Goal: Transaction & Acquisition: Purchase product/service

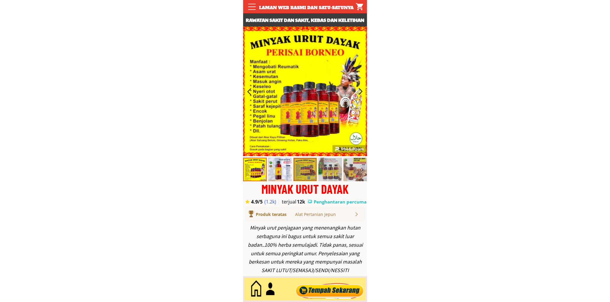
drag, startPoint x: 332, startPoint y: 290, endPoint x: 276, endPoint y: 170, distance: 132.9
click at [331, 290] on div at bounding box center [329, 288] width 71 height 19
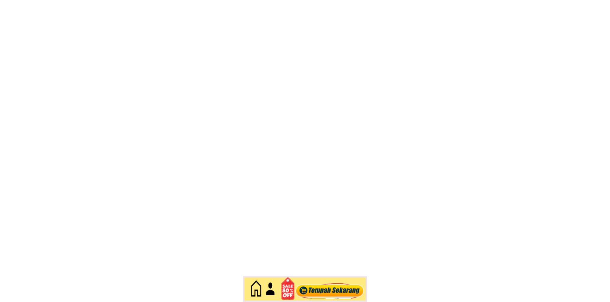
scroll to position [2562, 0]
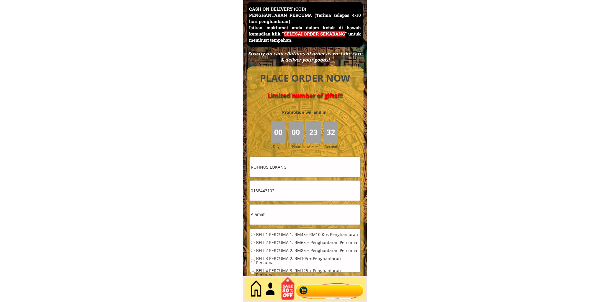
click at [294, 179] on form "BELI 1 PERCUMA 1: RM45+ RM10 Kos Penghantaran BELI 2 PERCUMA 1: RM65 + Penghant…" at bounding box center [305, 229] width 112 height 145
click at [297, 162] on input "ROFINUS LOKANG" at bounding box center [305, 167] width 111 height 20
paste input "[PERSON_NAME]"
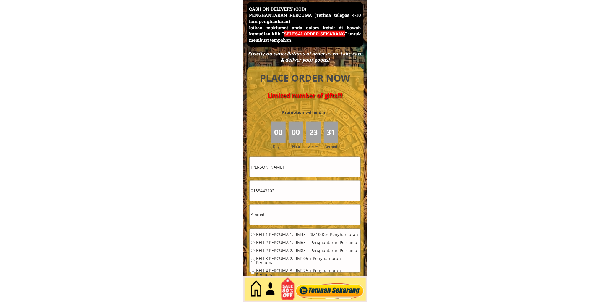
type input "[PERSON_NAME]"
click at [287, 214] on input "text" at bounding box center [305, 214] width 111 height 20
paste input "Blok8 kg [GEOGRAPHIC_DATA]"
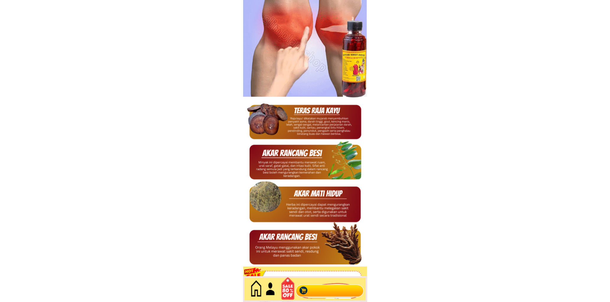
type input "Blok8 kg [GEOGRAPHIC_DATA]"
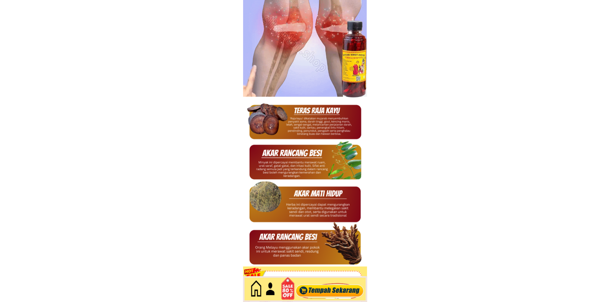
scroll to position [0, 0]
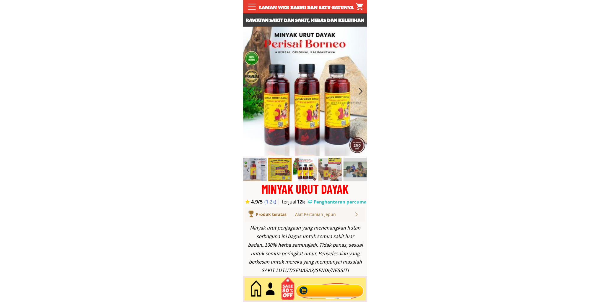
click at [333, 288] on div at bounding box center [329, 288] width 71 height 19
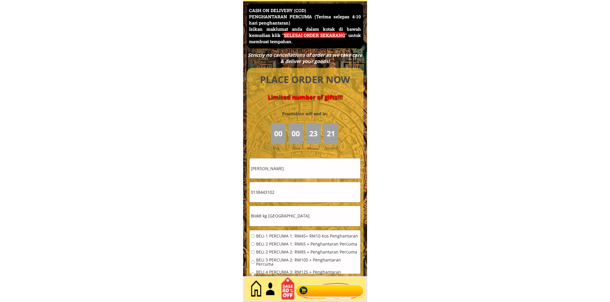
scroll to position [2562, 0]
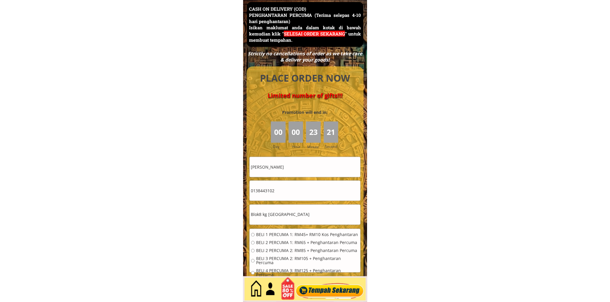
click at [294, 190] on input "0138443102" at bounding box center [305, 190] width 111 height 20
paste input "77693598"
type input "0177693598"
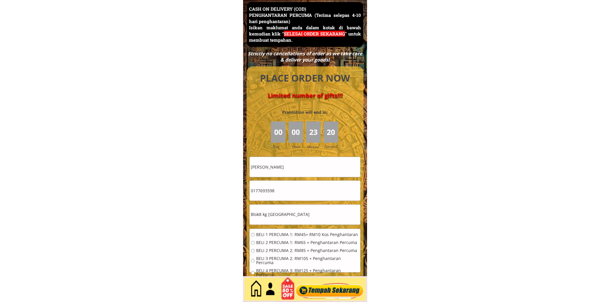
click at [297, 240] on span "BELI 2 PERCUMA 1: RM65 + Penghantaran Percuma" at bounding box center [307, 242] width 103 height 4
radio input "true"
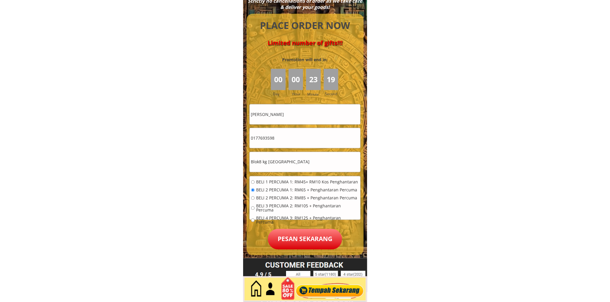
scroll to position [2617, 0]
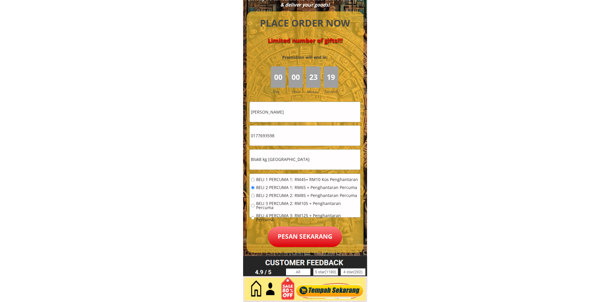
click at [302, 237] on p "Pesan sekarang" at bounding box center [305, 236] width 74 height 21
